Goal: Task Accomplishment & Management: Manage account settings

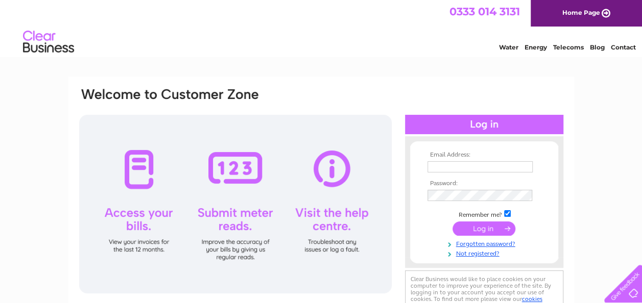
type input "[EMAIL_ADDRESS][DOMAIN_NAME]"
click at [502, 220] on td at bounding box center [484, 228] width 118 height 19
click at [480, 228] on input "submit" at bounding box center [483, 229] width 63 height 14
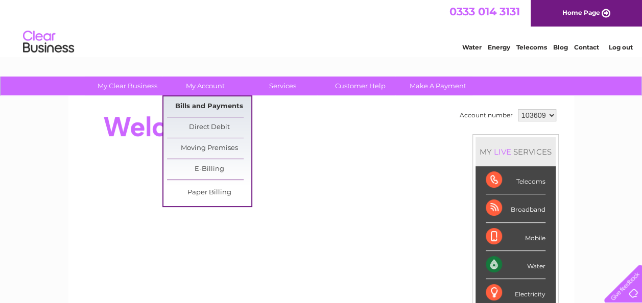
click at [193, 107] on link "Bills and Payments" at bounding box center [209, 107] width 84 height 20
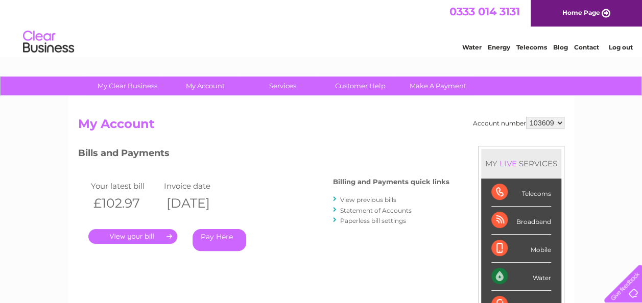
click at [153, 236] on link "." at bounding box center [132, 236] width 89 height 15
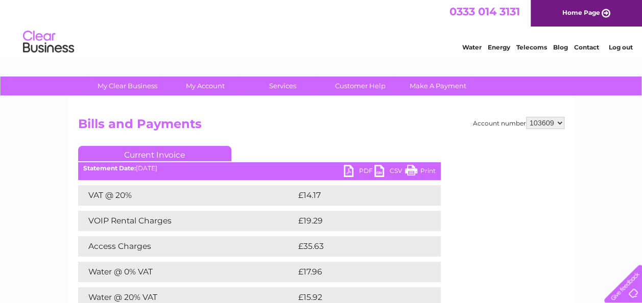
click at [357, 166] on link "PDF" at bounding box center [359, 172] width 31 height 15
